Goal: Find contact information: Find contact information

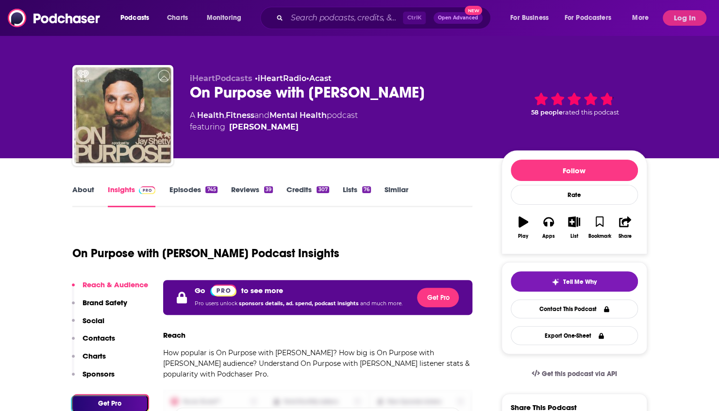
scroll to position [360, 0]
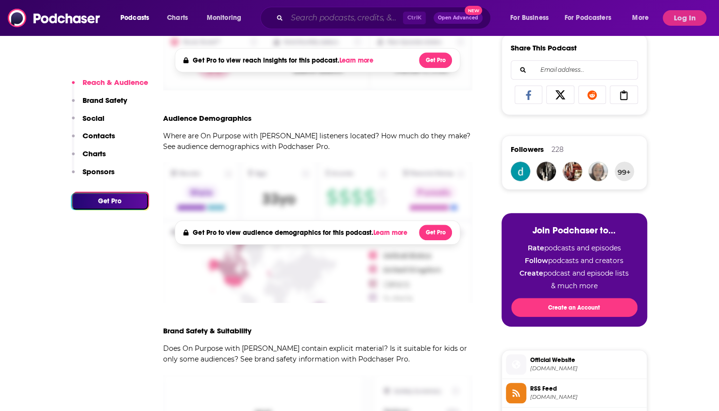
click at [347, 17] on input "Search podcasts, credits, & more..." at bounding box center [345, 18] width 116 height 16
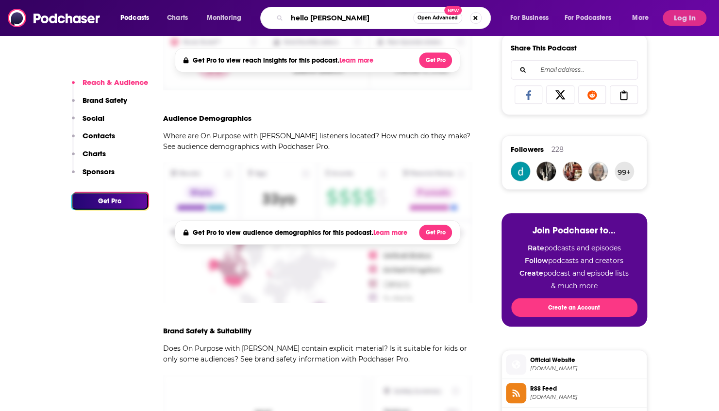
type input "hello [DATE]"
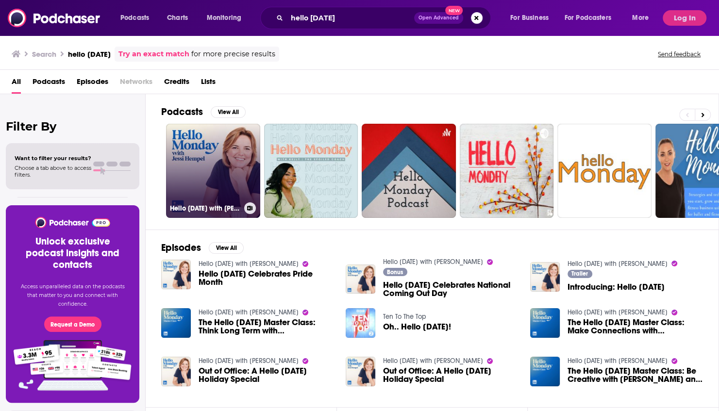
click at [230, 175] on link "Hello [DATE] with [PERSON_NAME]" at bounding box center [213, 171] width 94 height 94
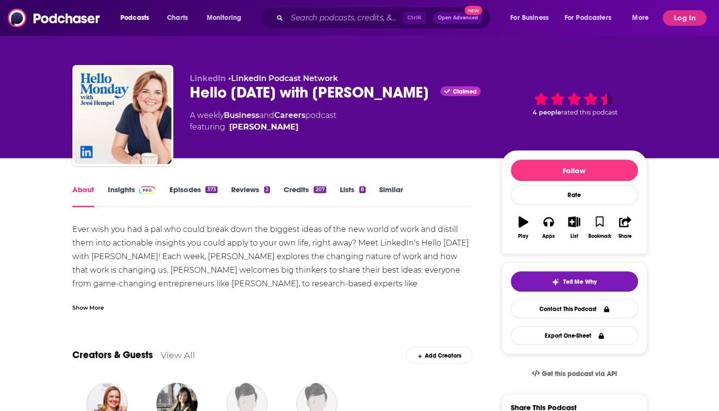
click at [132, 191] on link "Insights" at bounding box center [132, 196] width 48 height 22
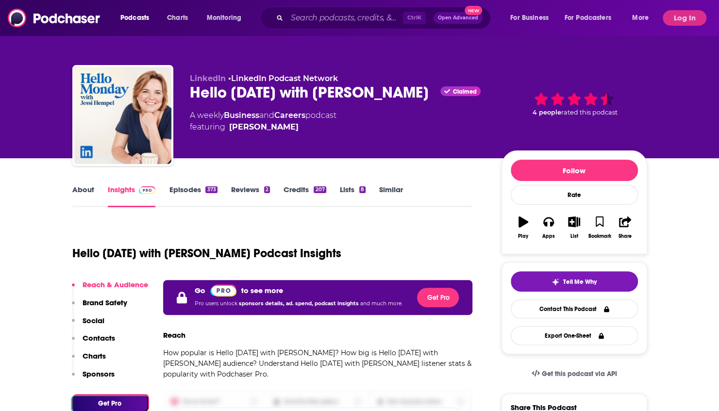
scroll to position [194, 0]
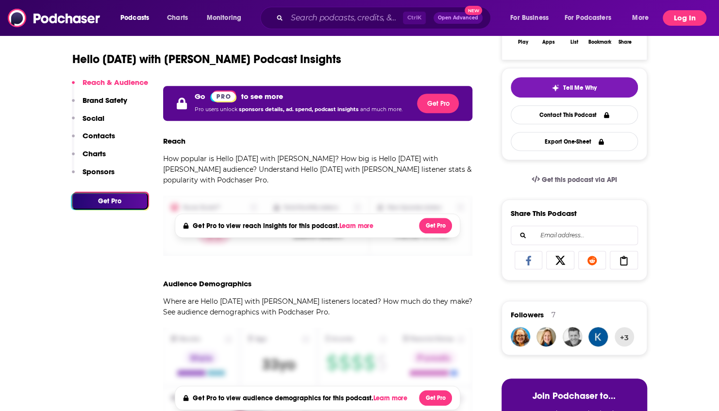
click at [700, 9] on div "Podcasts Charts Monitoring Ctrl K Open Advanced New For Business For Podcasters…" at bounding box center [359, 18] width 719 height 36
click at [683, 21] on button "Log In" at bounding box center [685, 18] width 44 height 16
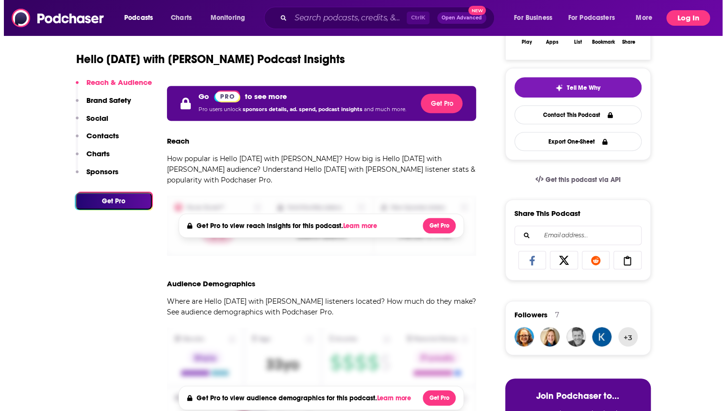
scroll to position [0, 0]
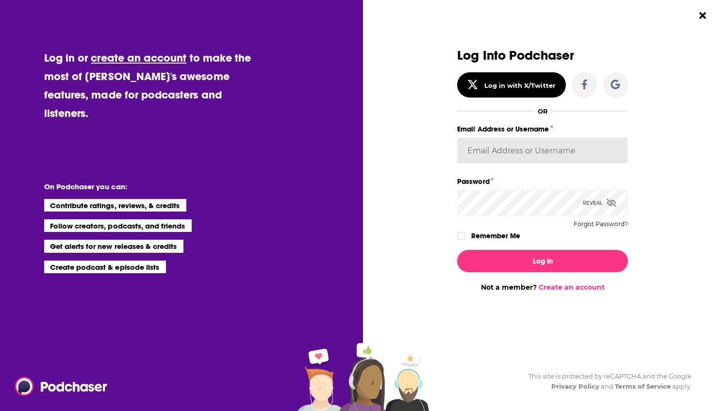
type input "[EMAIL_ADDRESS][DOMAIN_NAME]"
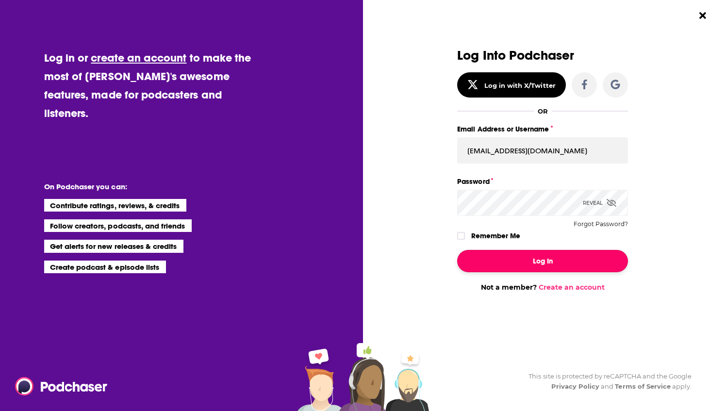
click at [523, 263] on button "Log In" at bounding box center [542, 261] width 171 height 22
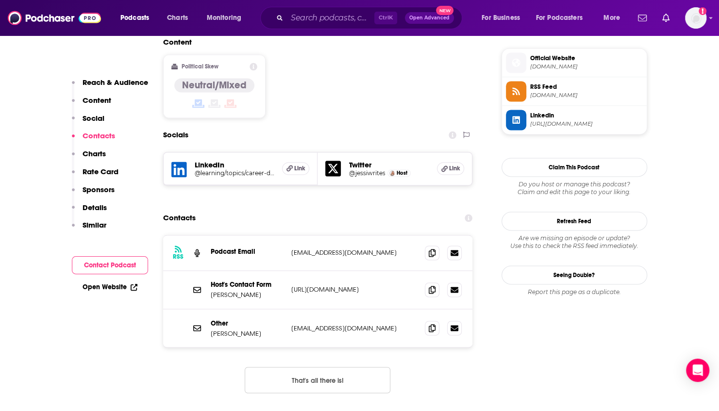
scroll to position [777, 0]
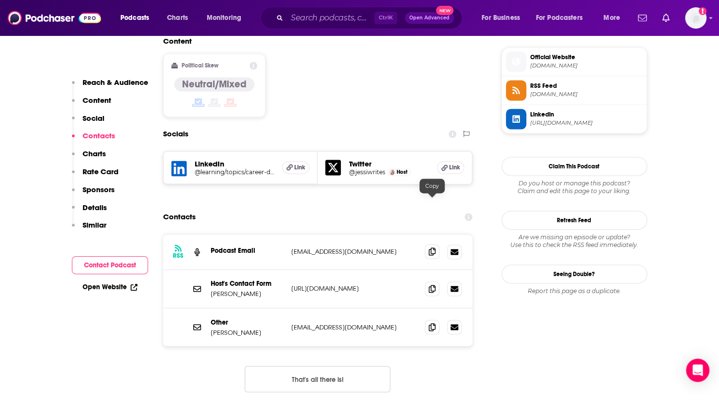
click at [434, 248] on icon at bounding box center [432, 252] width 7 height 8
click at [430, 285] on icon at bounding box center [432, 289] width 7 height 8
click at [300, 18] on input "Search podcasts, credits, & more..." at bounding box center [330, 18] width 87 height 16
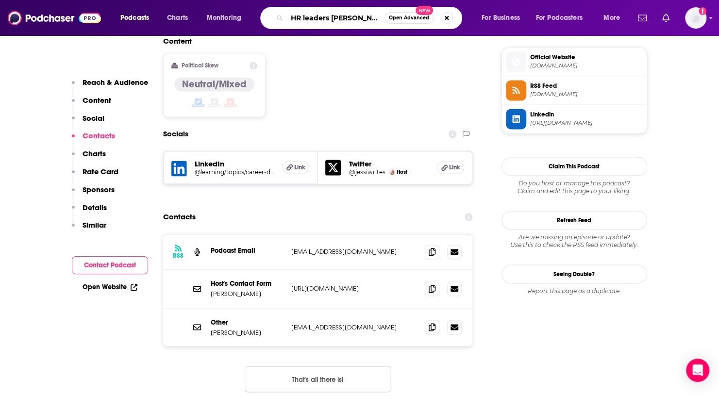
type input "HR leaders podcast"
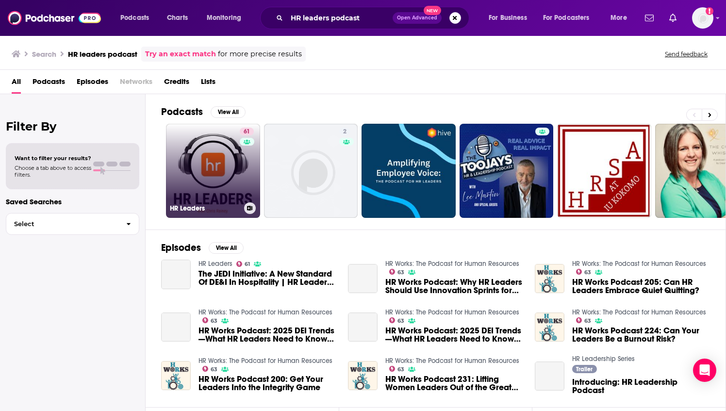
click at [220, 169] on link "61 HR Leaders" at bounding box center [213, 171] width 94 height 94
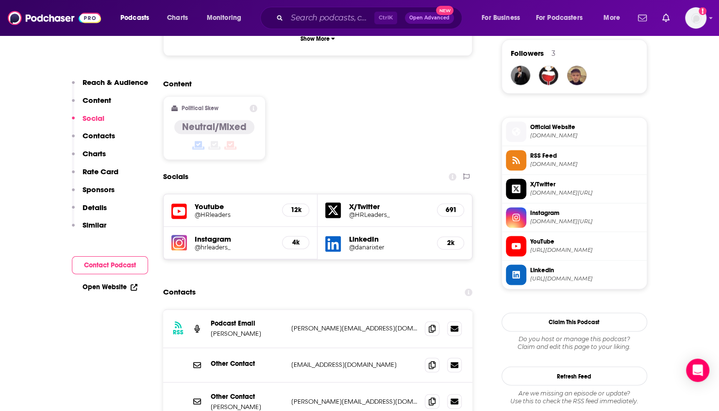
scroll to position [777, 0]
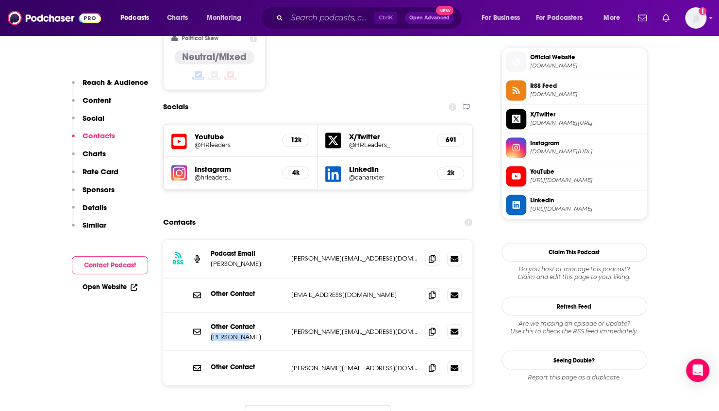
drag, startPoint x: 214, startPoint y: 293, endPoint x: 207, endPoint y: 293, distance: 7.3
click at [207, 313] on div "Other Contact [PERSON_NAME] [PERSON_NAME][EMAIL_ADDRESS][DOMAIN_NAME] [PERSON_N…" at bounding box center [318, 332] width 310 height 38
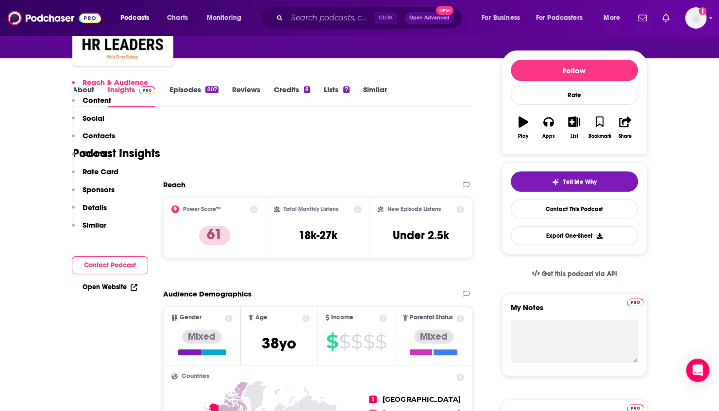
scroll to position [49, 0]
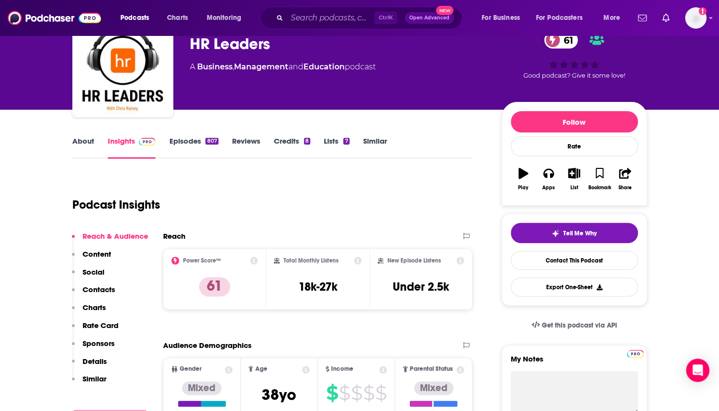
click at [87, 142] on link "About" at bounding box center [83, 147] width 22 height 22
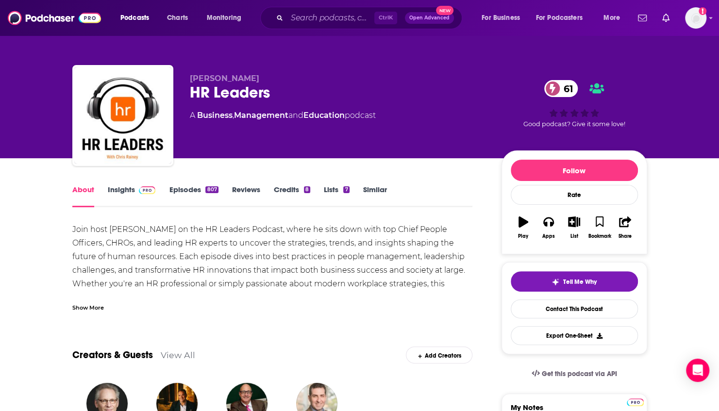
click at [129, 192] on link "Insights" at bounding box center [132, 196] width 48 height 22
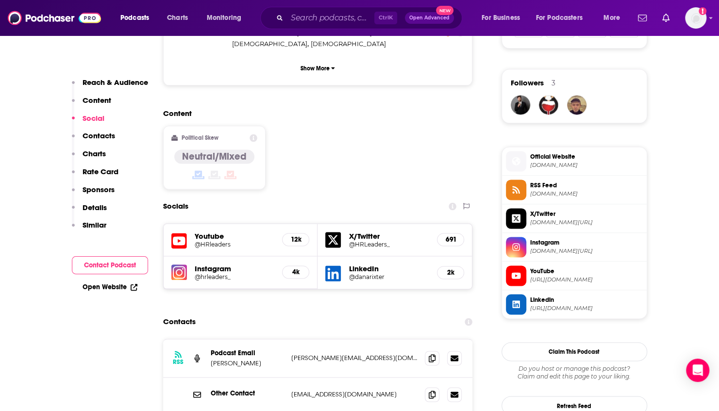
scroll to position [728, 0]
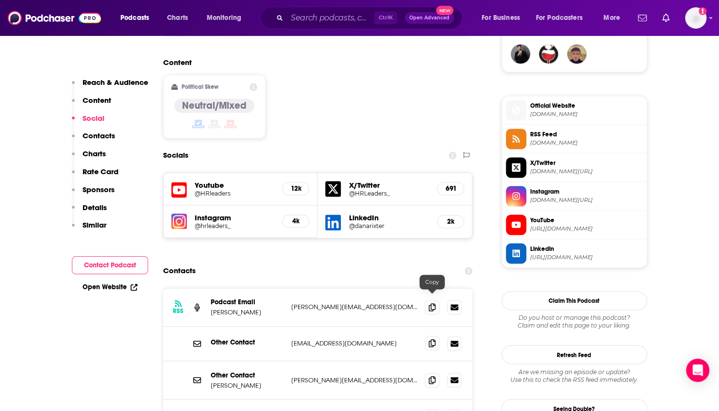
click at [436, 336] on span at bounding box center [432, 343] width 15 height 15
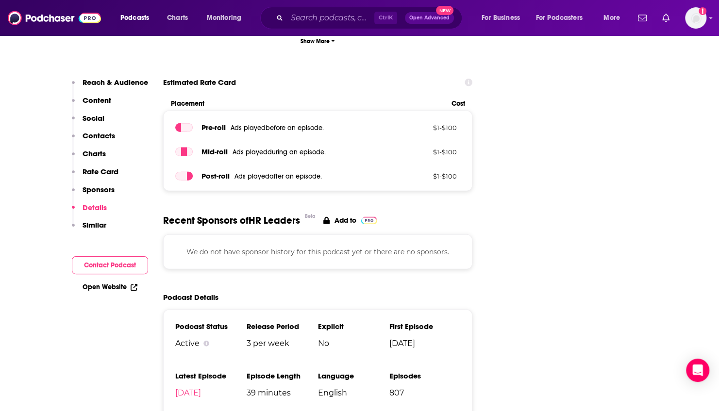
scroll to position [1651, 0]
